Goal: Task Accomplishment & Management: Complete application form

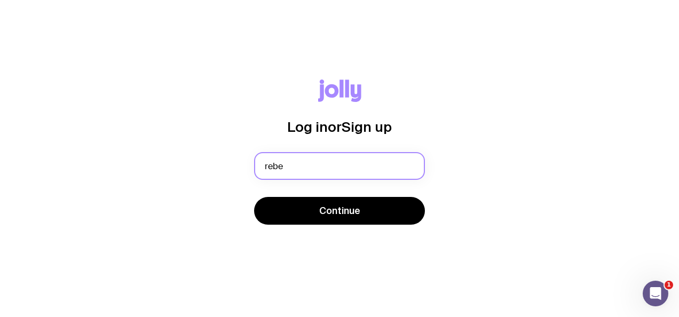
type input "[PERSON_NAME][EMAIL_ADDRESS][PERSON_NAME][PERSON_NAME][DOMAIN_NAME]"
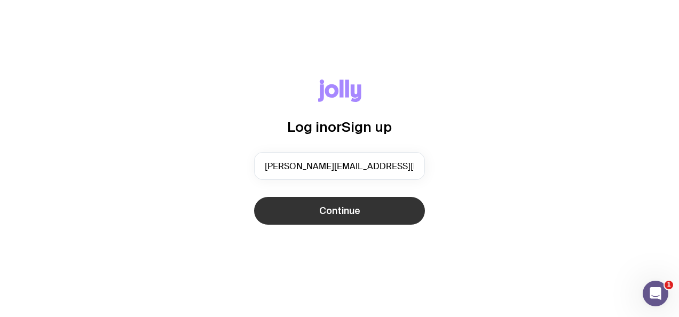
click at [323, 210] on span "Continue" at bounding box center [339, 211] width 41 height 13
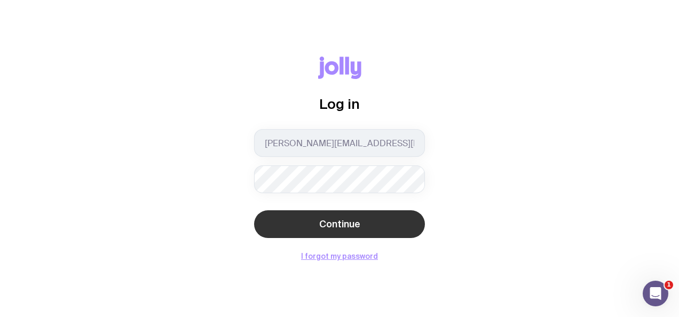
click at [325, 234] on button "Continue" at bounding box center [339, 224] width 171 height 28
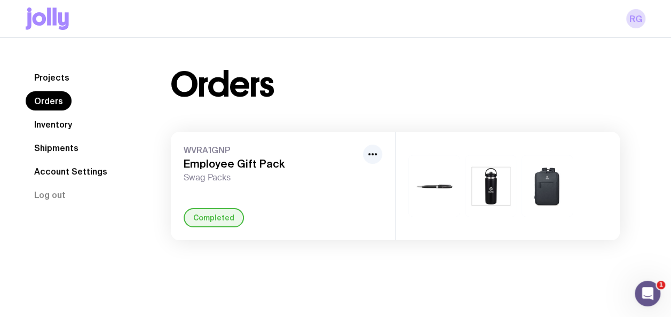
click at [57, 148] on link "Shipments" at bounding box center [56, 147] width 61 height 19
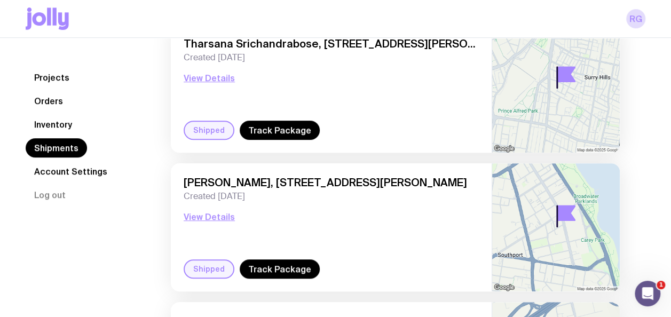
scroll to position [247, 0]
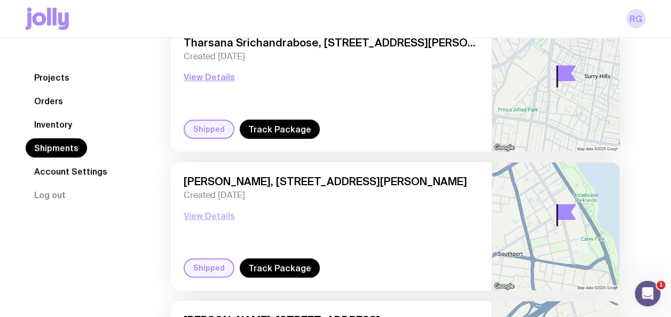
click at [212, 214] on button "View Details" at bounding box center [209, 215] width 51 height 13
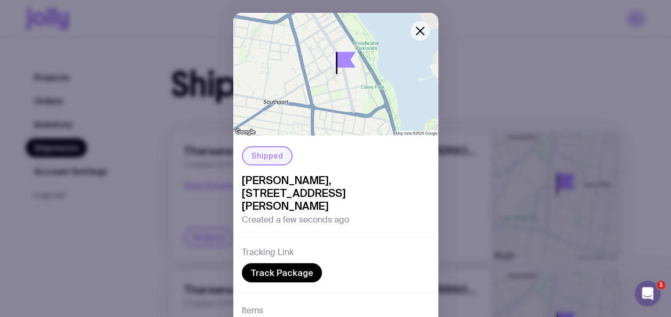
scroll to position [0, 0]
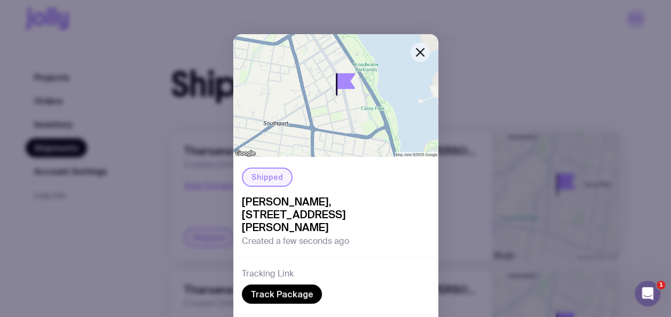
click at [419, 49] on icon "button" at bounding box center [420, 52] width 7 height 7
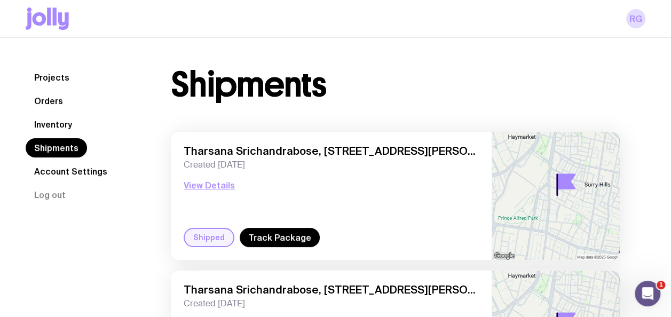
click at [56, 121] on link "Inventory" at bounding box center [53, 124] width 55 height 19
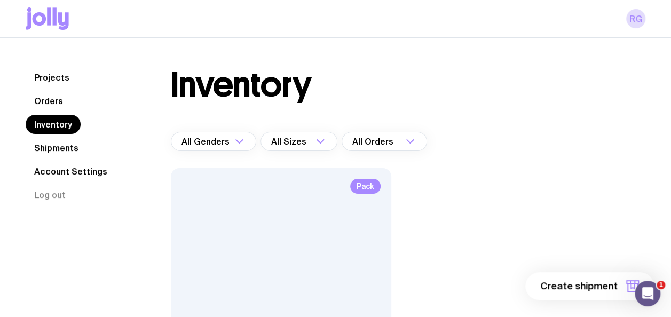
scroll to position [216, 0]
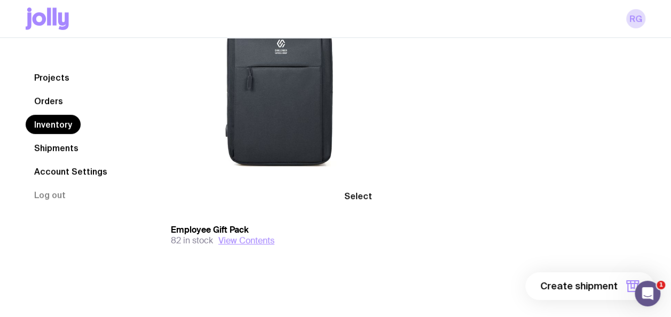
click at [359, 193] on span "Select" at bounding box center [358, 196] width 28 height 11
click at [0, 0] on input "Select" at bounding box center [0, 0] width 0 height 0
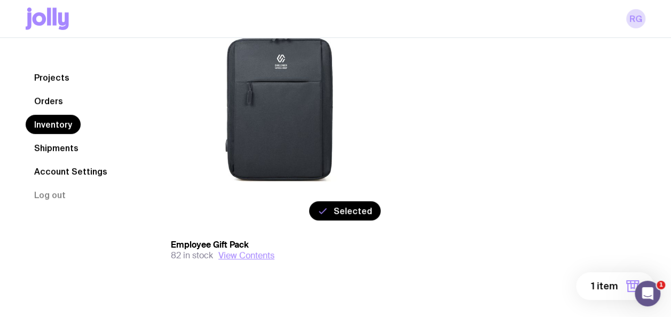
scroll to position [217, 0]
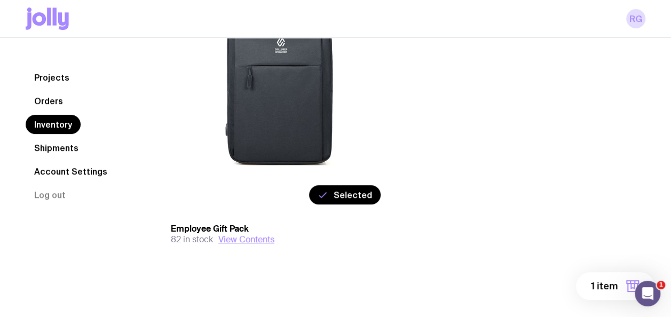
click at [599, 281] on span "1 item" at bounding box center [604, 286] width 27 height 13
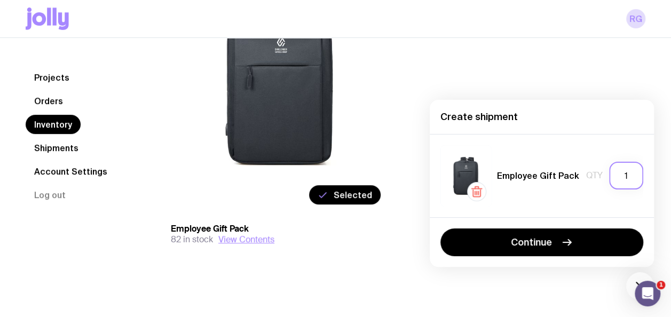
click at [628, 175] on input "1" at bounding box center [626, 176] width 34 height 28
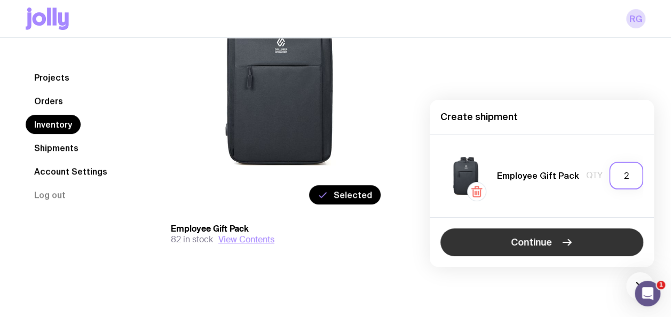
type input "2"
click at [567, 235] on button "Continue" at bounding box center [542, 243] width 203 height 28
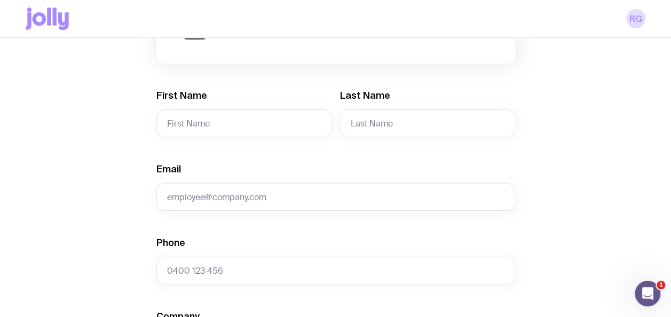
scroll to position [170, 0]
click at [249, 123] on input "First Name" at bounding box center [243, 123] width 175 height 28
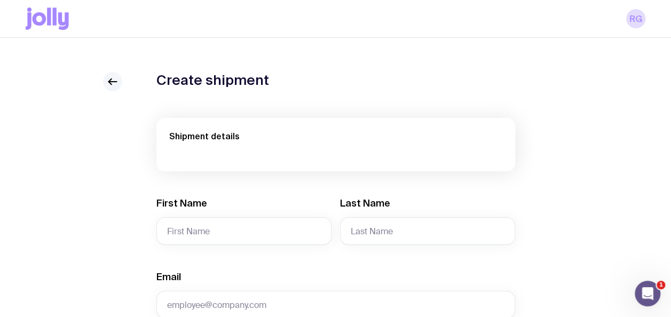
click at [117, 80] on icon at bounding box center [112, 81] width 13 height 13
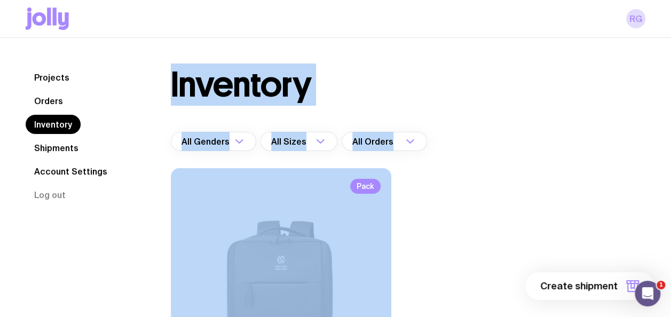
drag, startPoint x: 117, startPoint y: 80, endPoint x: 555, endPoint y: 262, distance: 474.2
click at [555, 262] on div "Projects Orders Inventory Shipments Account Settings Log out Projects Orders In…" at bounding box center [336, 286] width 620 height 437
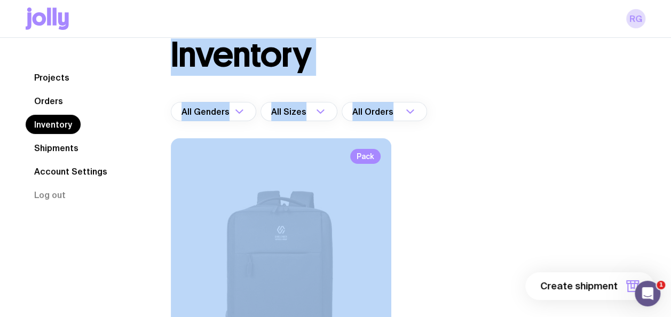
scroll to position [50, 0]
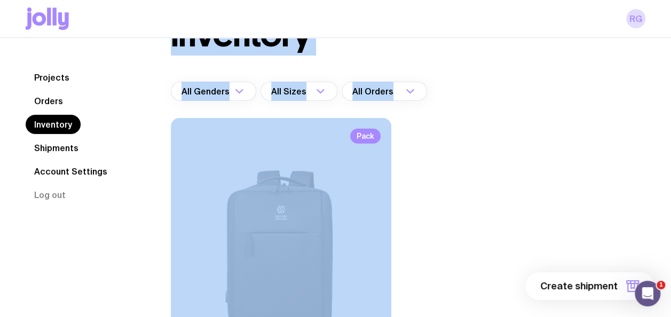
click at [555, 193] on div "Pack Select Employee Gift Pack 82 in stock View Contents" at bounding box center [395, 286] width 449 height 337
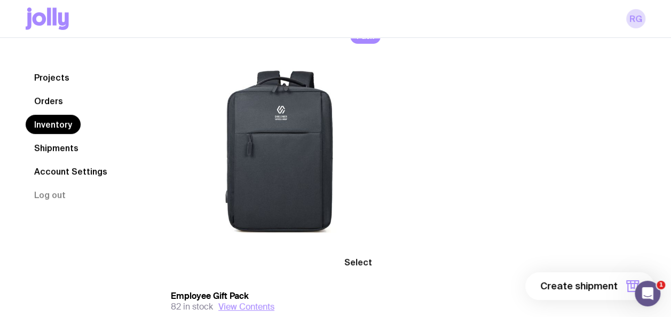
scroll to position [151, 0]
click at [585, 286] on span "Create shipment" at bounding box center [578, 286] width 77 height 13
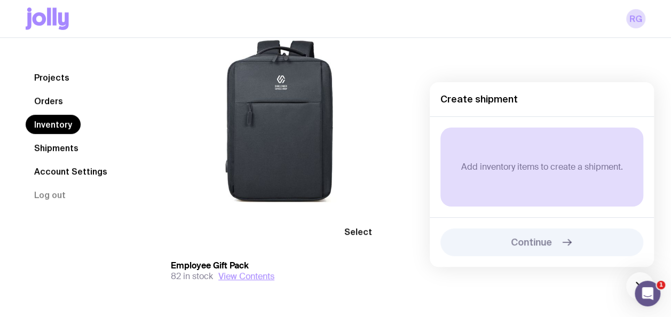
scroll to position [217, 0]
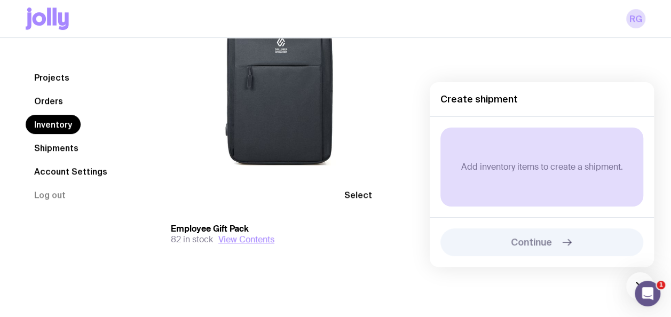
click at [353, 192] on span "Select" at bounding box center [358, 195] width 28 height 11
click at [0, 0] on input "Select" at bounding box center [0, 0] width 0 height 0
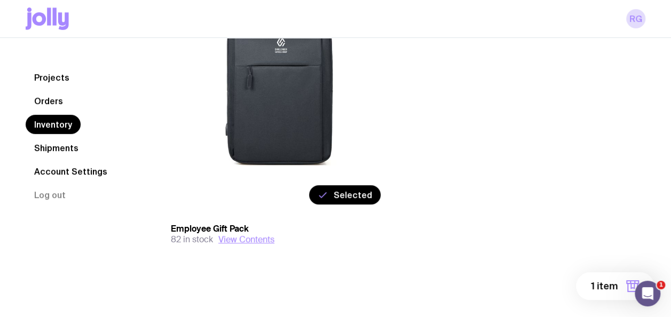
click at [606, 287] on span "1 item" at bounding box center [604, 286] width 27 height 13
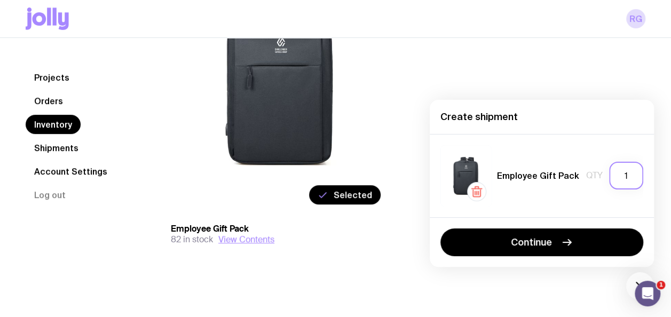
click at [632, 180] on input "1" at bounding box center [626, 176] width 34 height 28
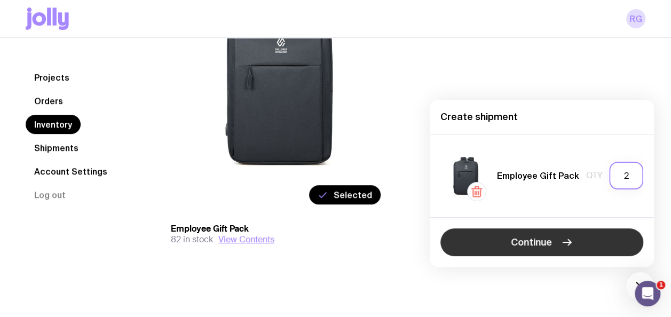
type input "2"
click at [583, 243] on button "Continue" at bounding box center [542, 243] width 203 height 28
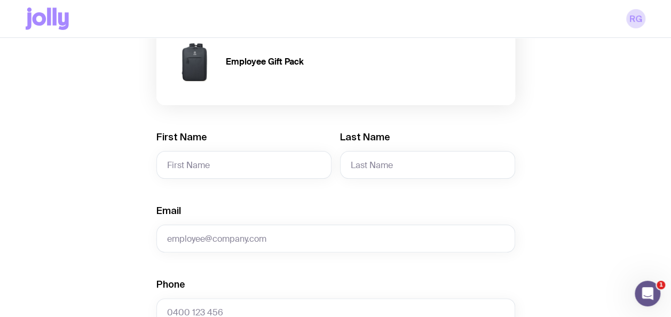
scroll to position [137, 0]
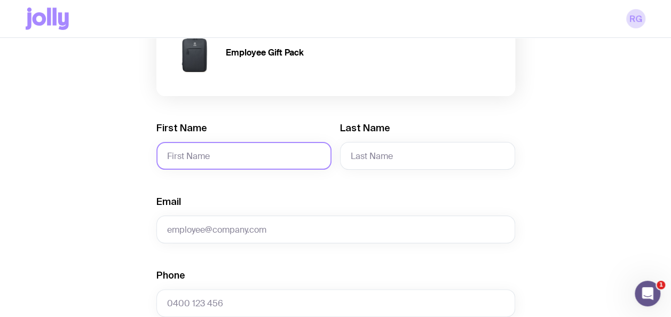
click at [213, 158] on input "First Name" at bounding box center [243, 156] width 175 height 28
type input "[PERSON_NAME]"
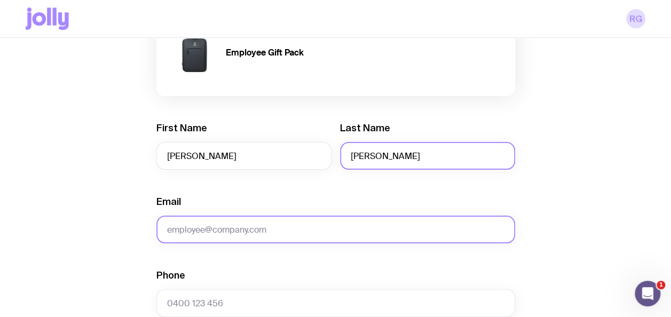
type input "[PERSON_NAME]"
click at [222, 227] on input "Email" at bounding box center [335, 230] width 359 height 28
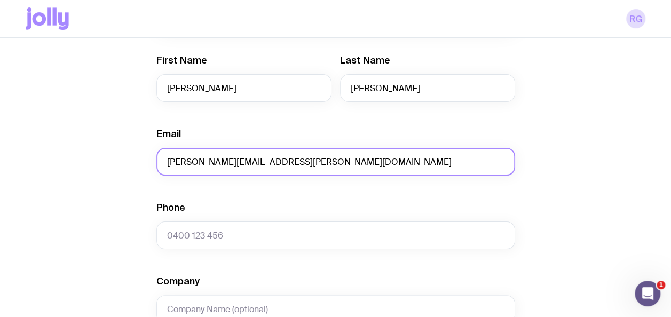
scroll to position [200, 0]
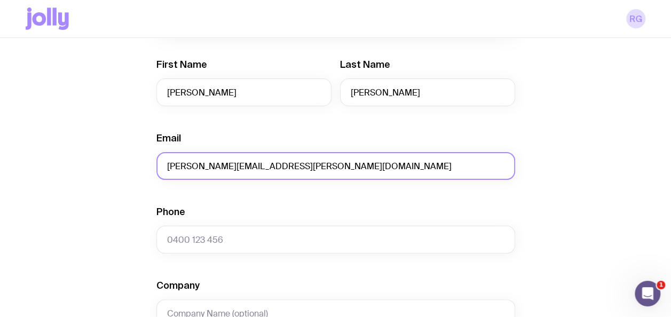
type input "[PERSON_NAME][EMAIL_ADDRESS][PERSON_NAME][DOMAIN_NAME]"
